Goal: Find specific page/section: Find specific page/section

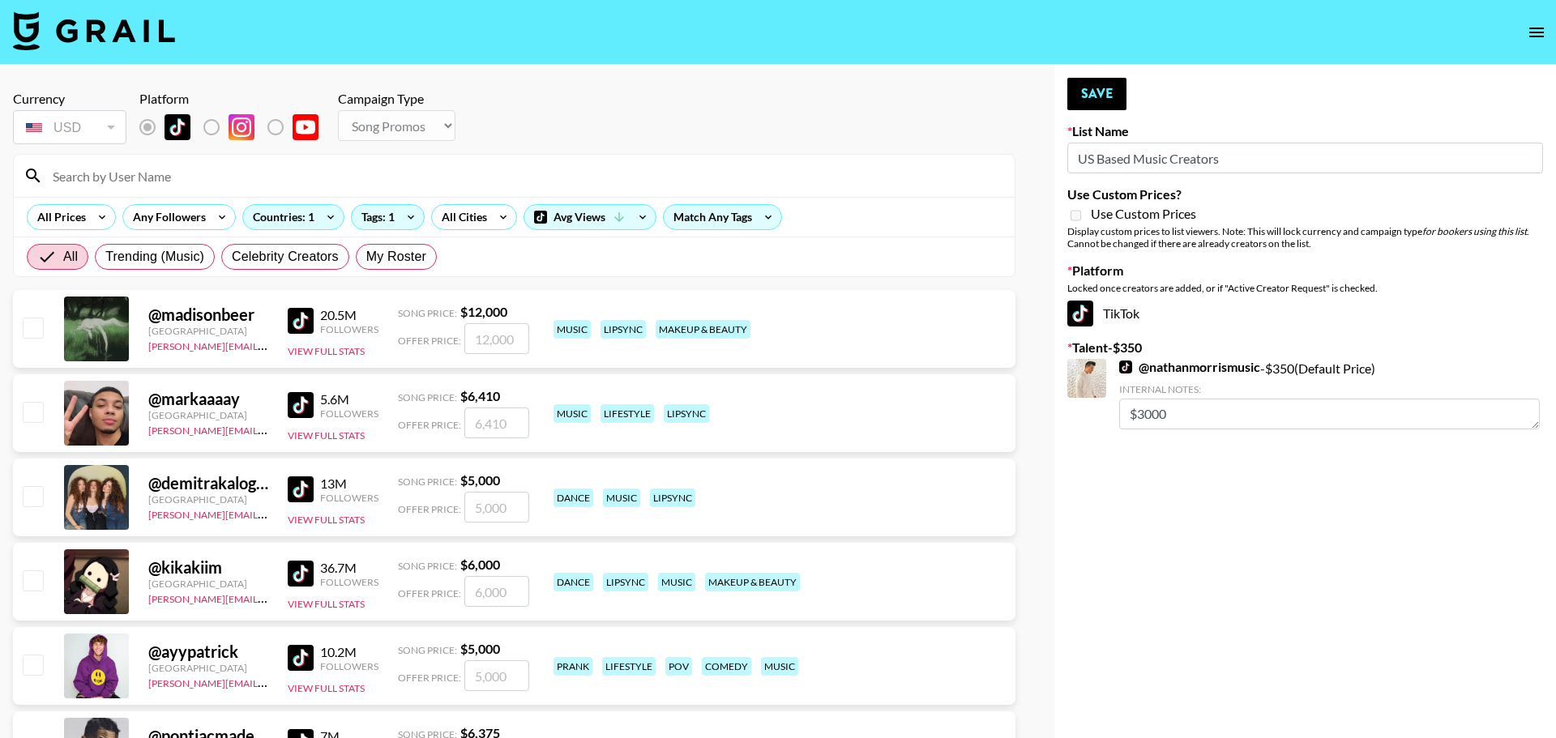
select select "Song"
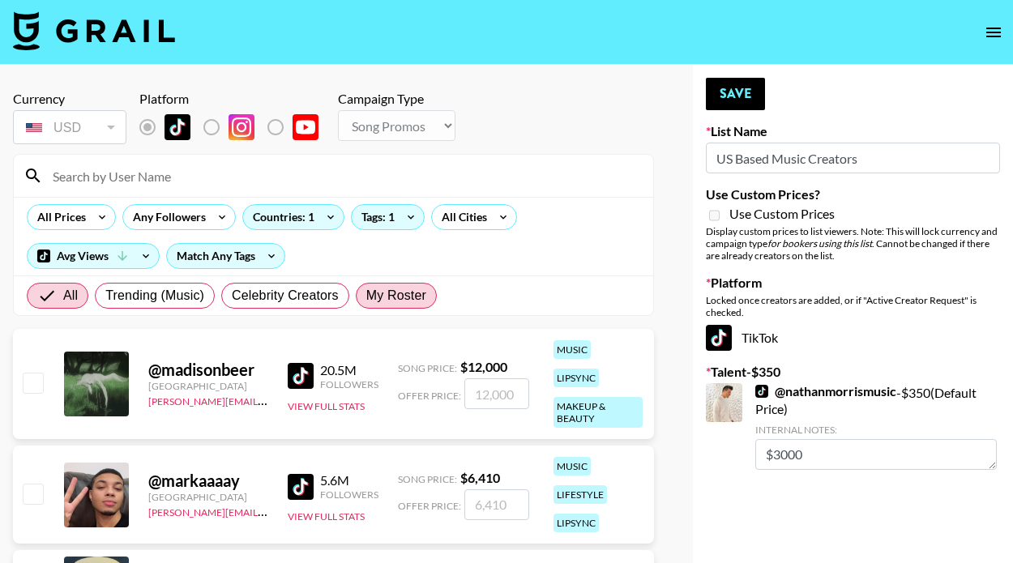
click at [381, 301] on span "My Roster" at bounding box center [396, 295] width 60 height 19
click at [366, 296] on input "My Roster" at bounding box center [366, 296] width 0 height 0
radio input "true"
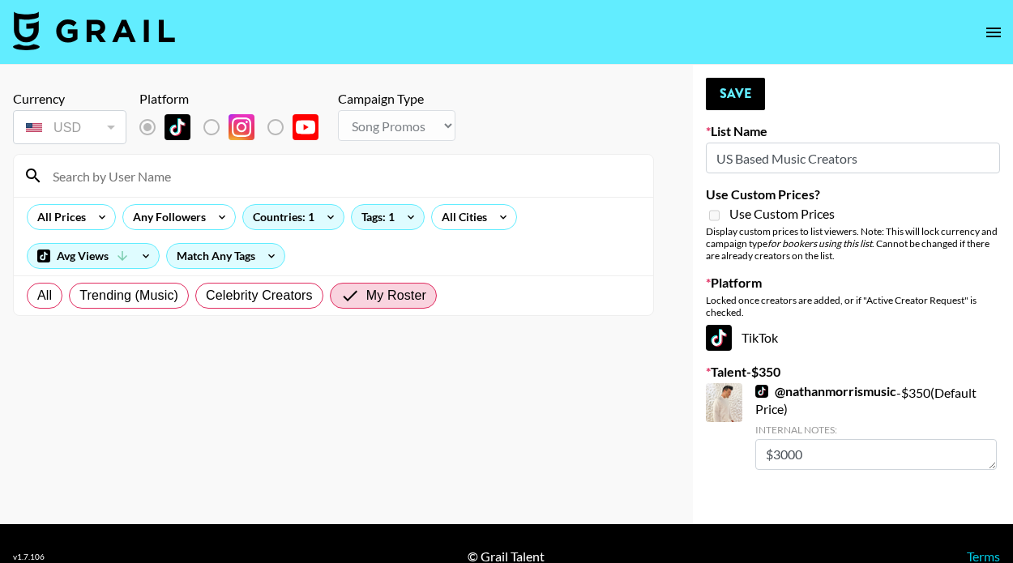
click at [133, 31] on img at bounding box center [94, 30] width 162 height 39
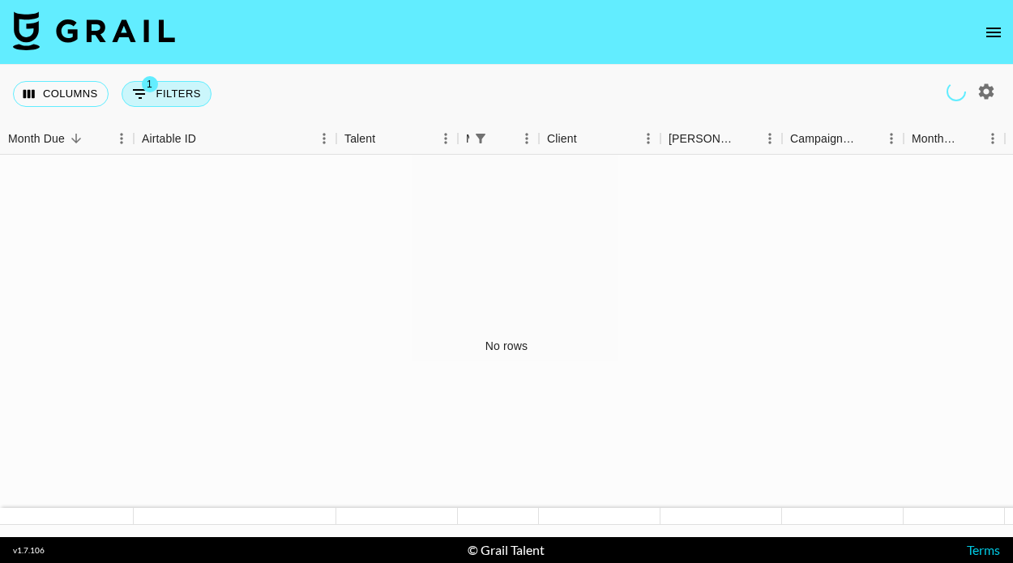
drag, startPoint x: 73, startPoint y: 91, endPoint x: 146, endPoint y: 79, distance: 73.9
click at [73, 92] on button "Columns" at bounding box center [61, 94] width 96 height 26
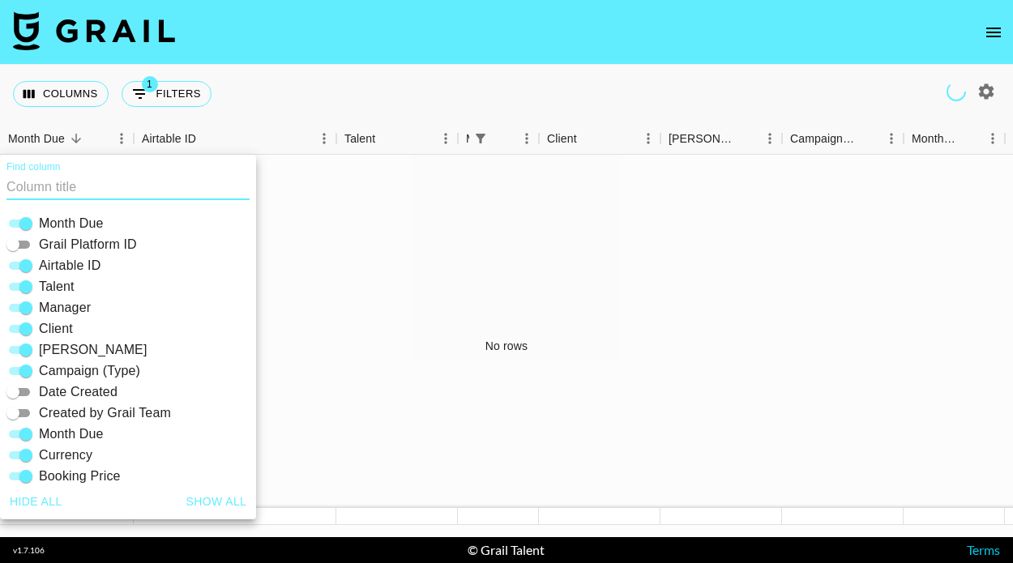
click at [998, 33] on icon "open drawer" at bounding box center [993, 32] width 19 height 19
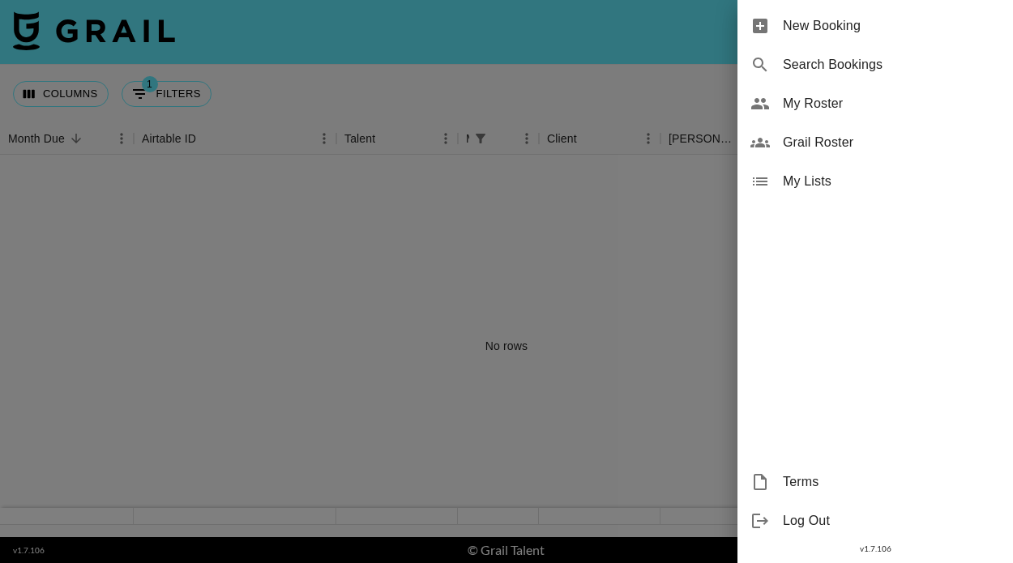
click at [857, 113] on div "My Roster" at bounding box center [875, 103] width 276 height 39
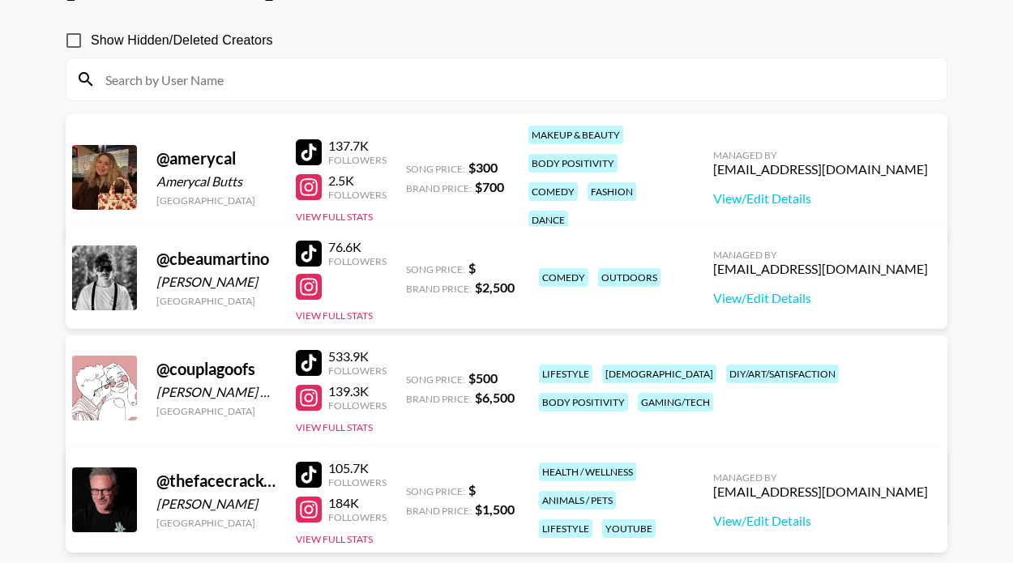
scroll to position [178, 0]
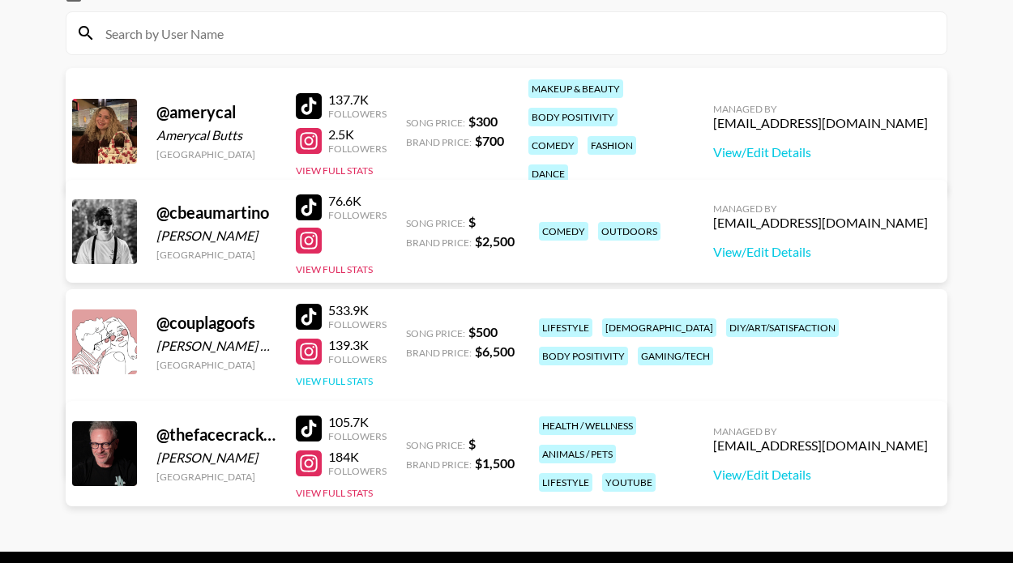
click at [335, 378] on button "View Full Stats" at bounding box center [334, 381] width 77 height 12
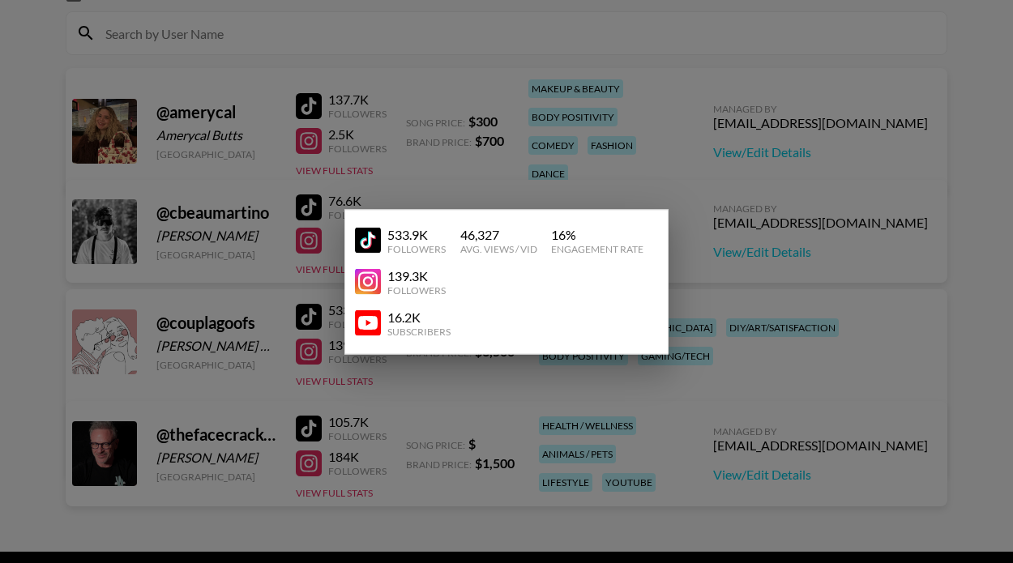
click at [756, 258] on div at bounding box center [506, 281] width 1013 height 563
